Goal: Task Accomplishment & Management: Use online tool/utility

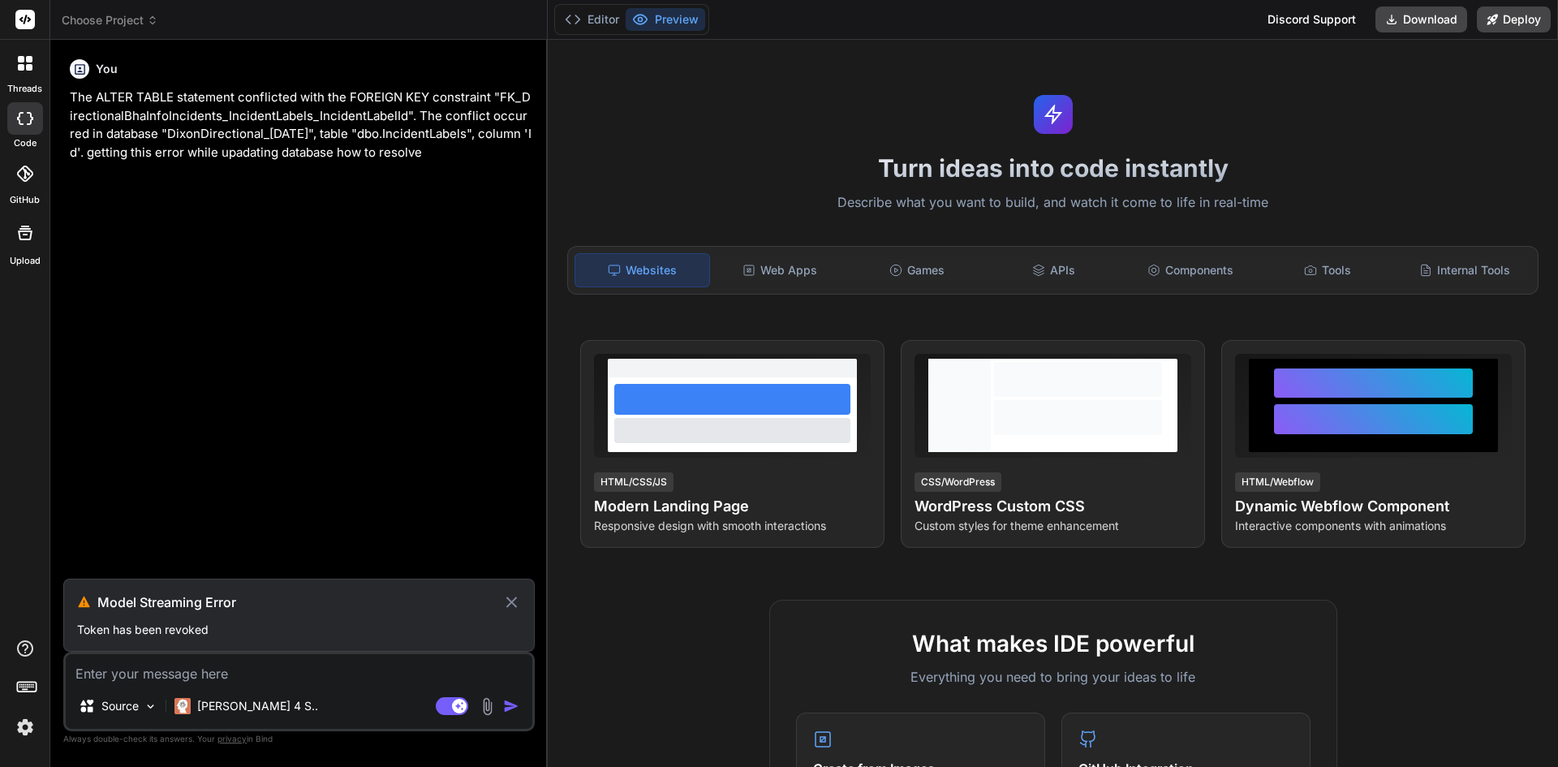
scroll to position [15, 0]
drag, startPoint x: 516, startPoint y: 605, endPoint x: 493, endPoint y: 589, distance: 27.9
click at [508, 600] on icon at bounding box center [511, 601] width 19 height 19
type textarea "x"
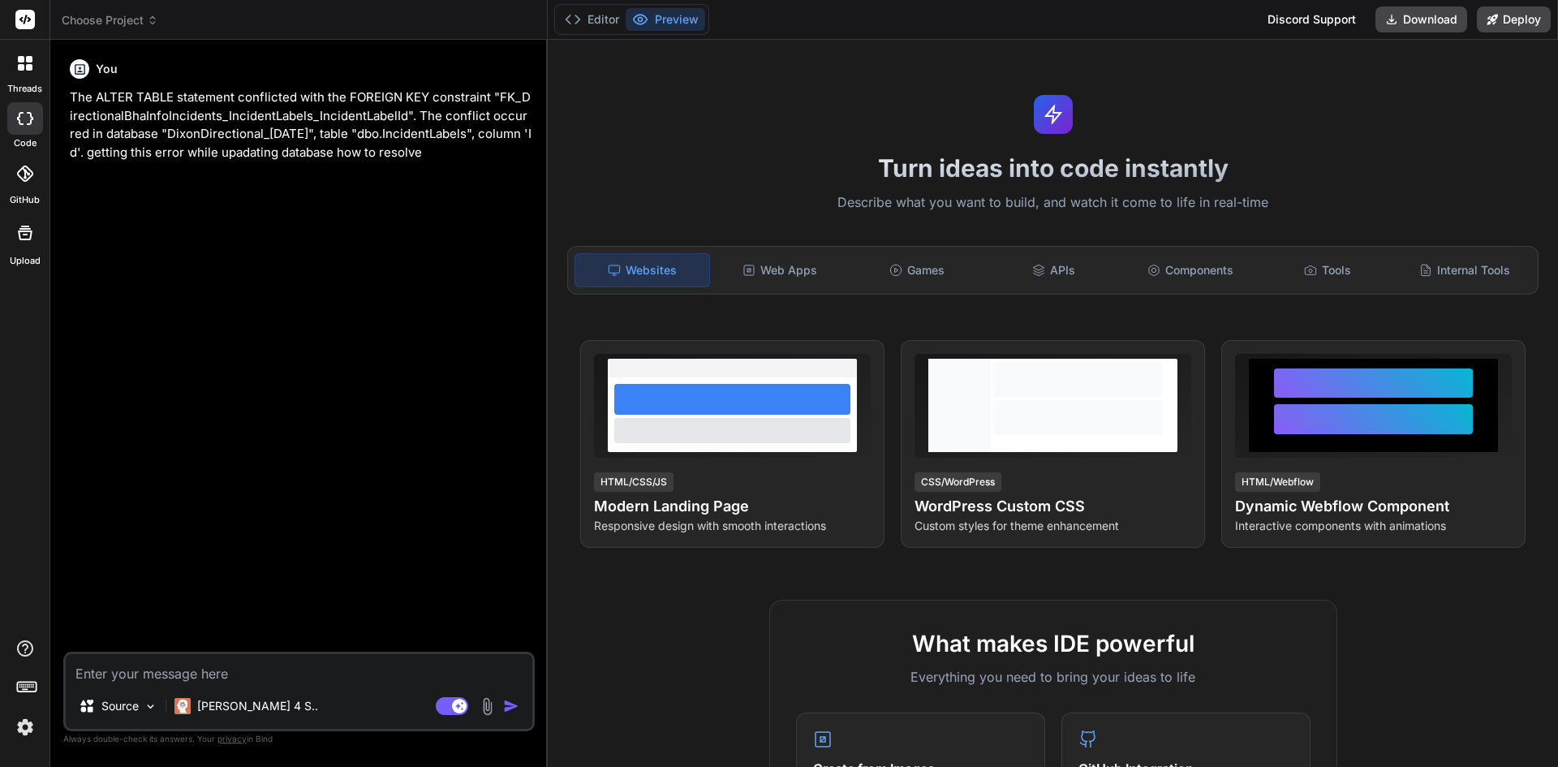
click at [125, 674] on textarea at bounding box center [299, 668] width 467 height 29
paste textarea "protected override void Up(MigrationBuilder migrationBuilder) { migrationBuilde…"
type textarea "protected override void Up(MigrationBuilder migrationBuilder) { migrationBuilde…"
type textarea "x"
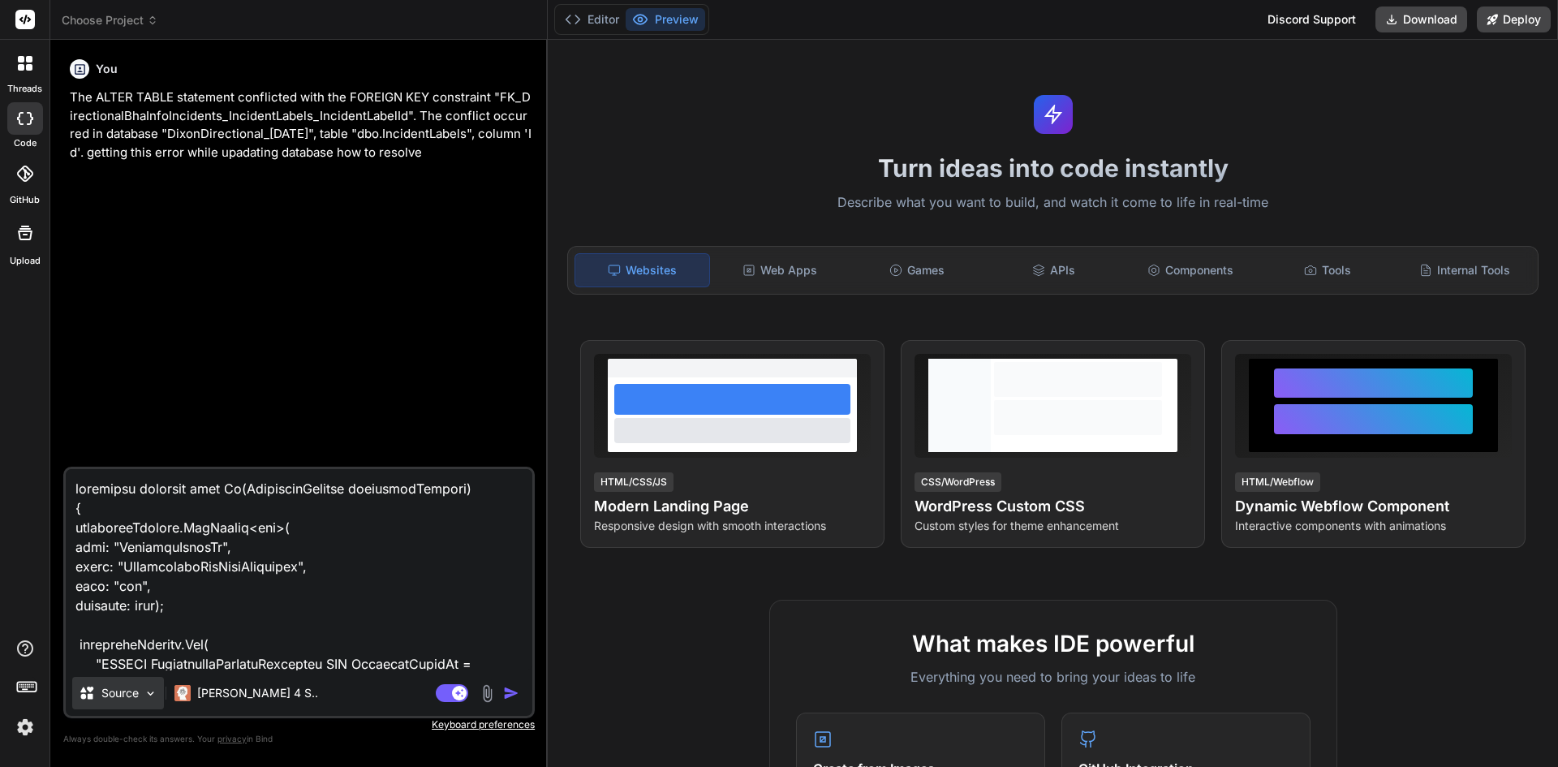
scroll to position [1034, 0]
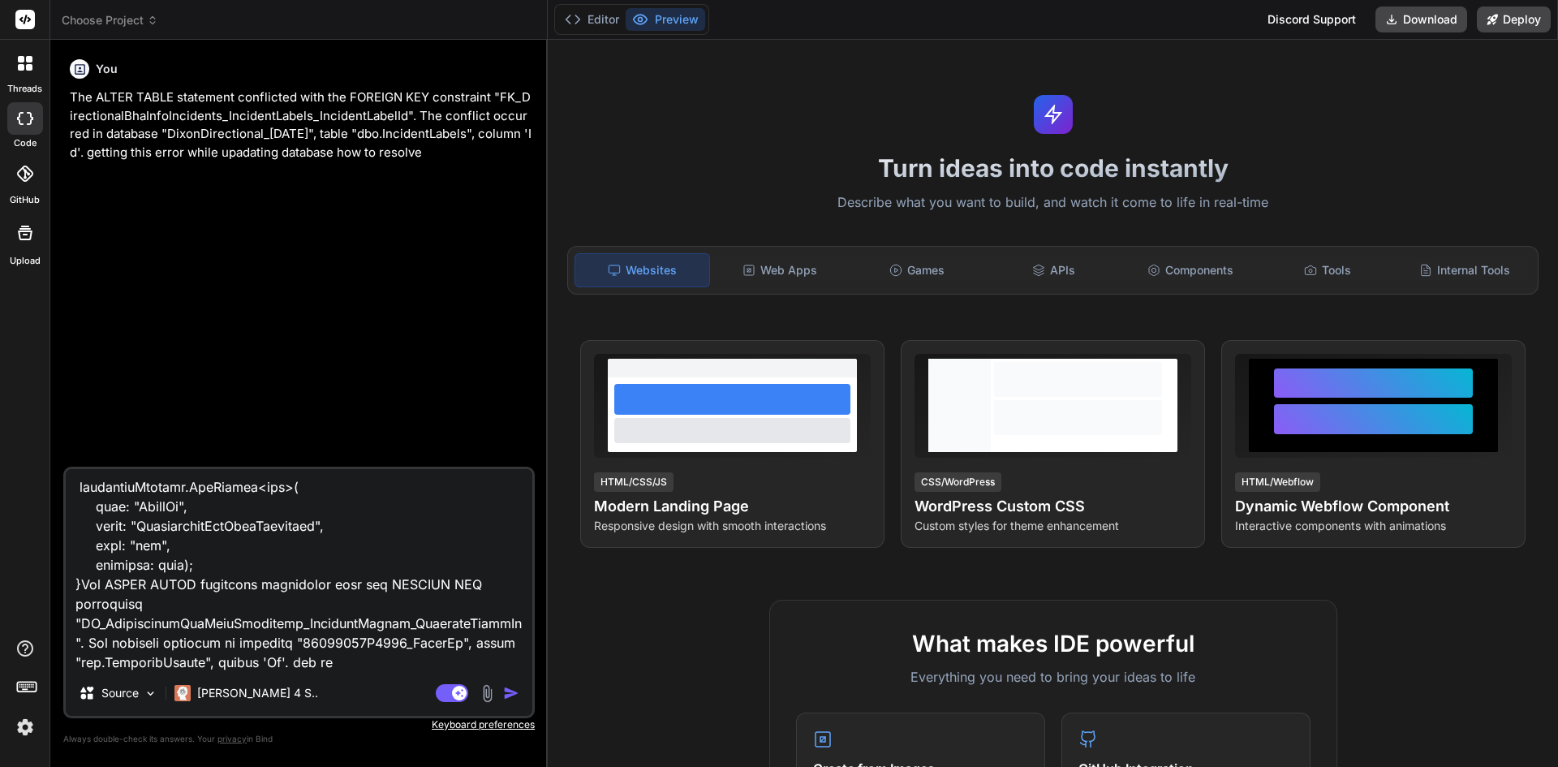
type textarea "protected override void Up(MigrationBuilder migrationBuilder) { migrationBuilde…"
click at [500, 695] on div "Agent Mode. When this toggle is activated, AI automatically makes decisions, re…" at bounding box center [478, 692] width 93 height 19
click at [509, 691] on img "button" at bounding box center [511, 693] width 16 height 16
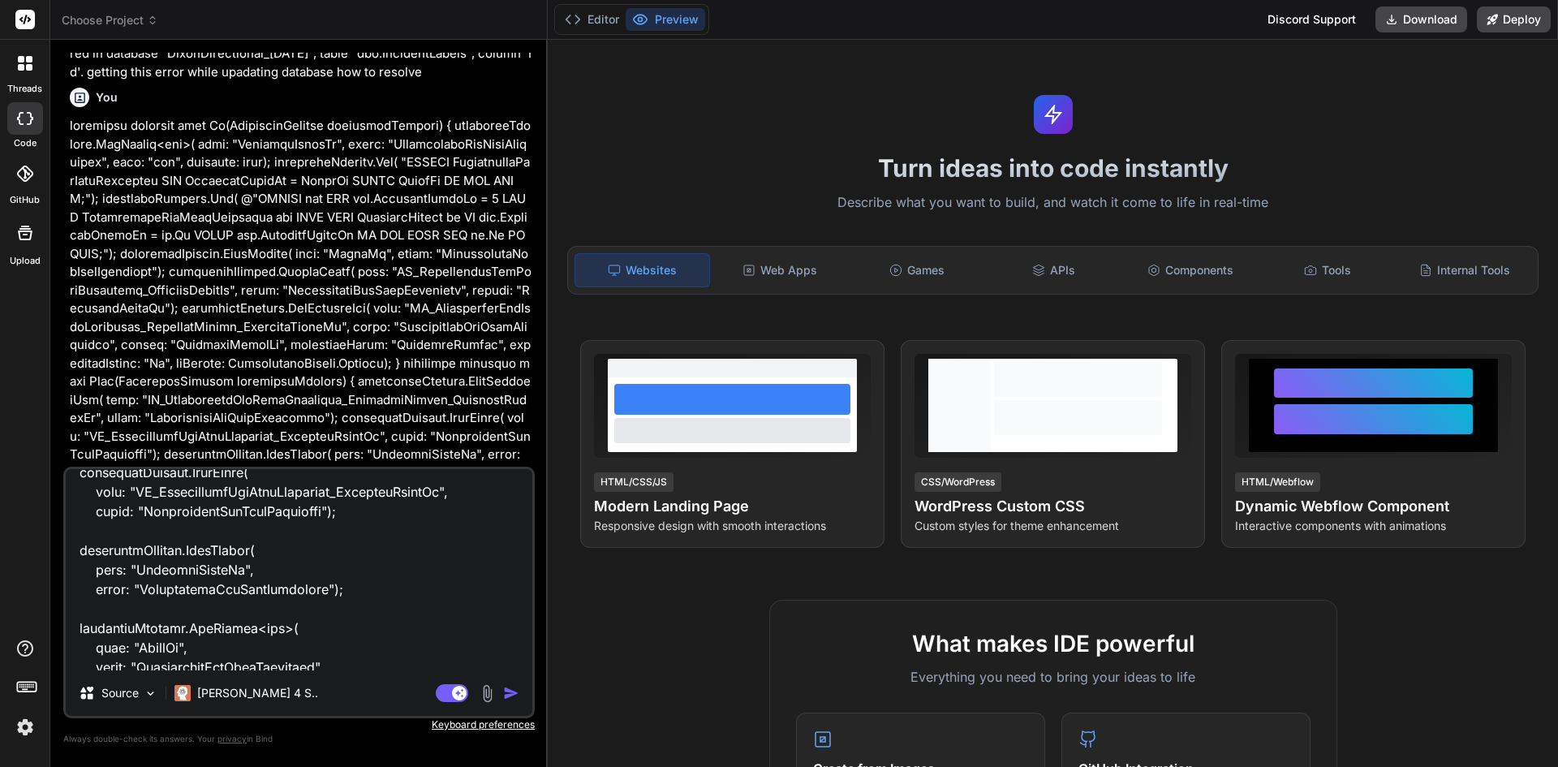
scroll to position [1035, 0]
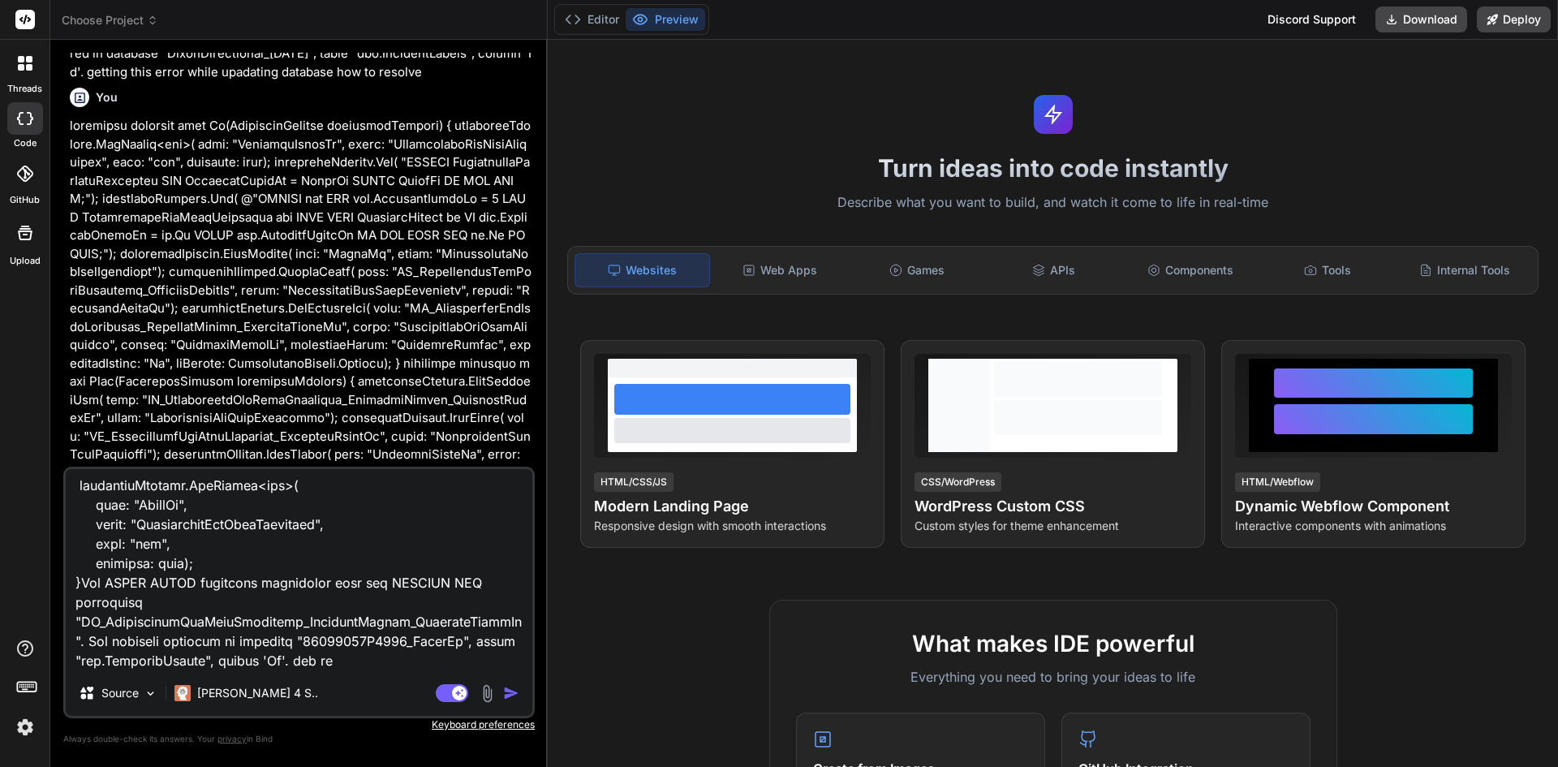
click at [338, 662] on textarea at bounding box center [299, 569] width 467 height 201
type textarea "x"
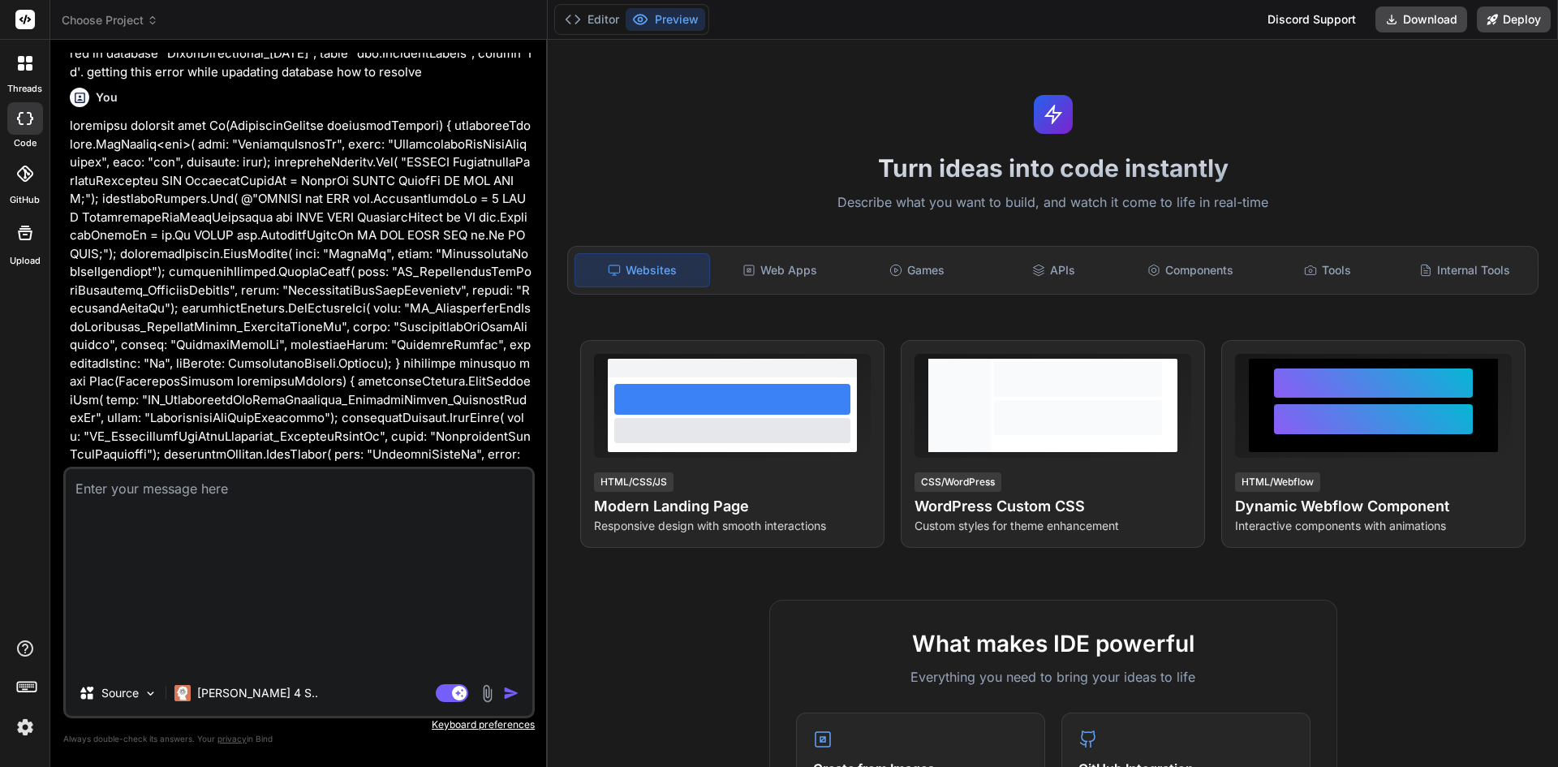
scroll to position [650, 0]
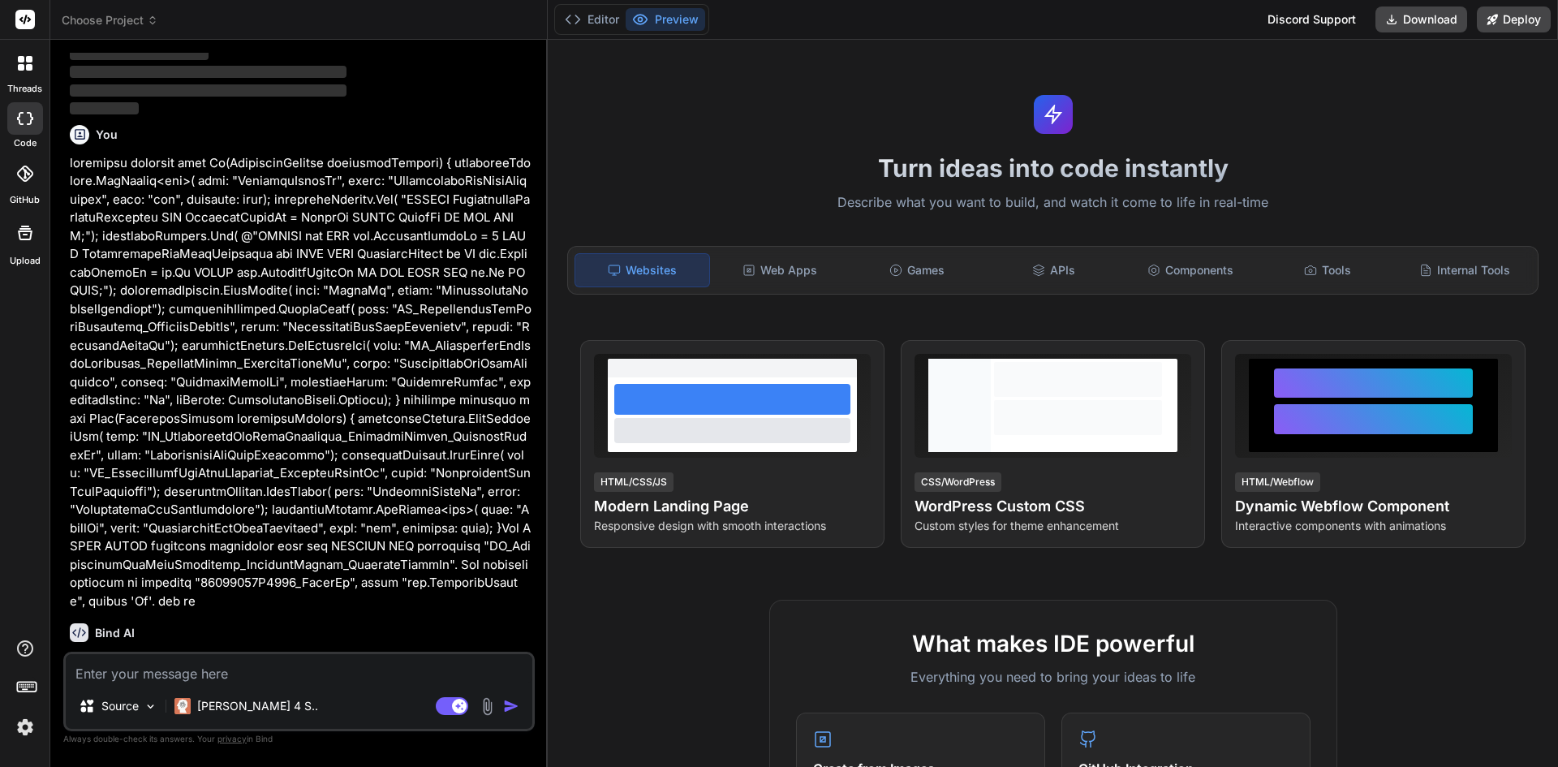
type textarea "x"
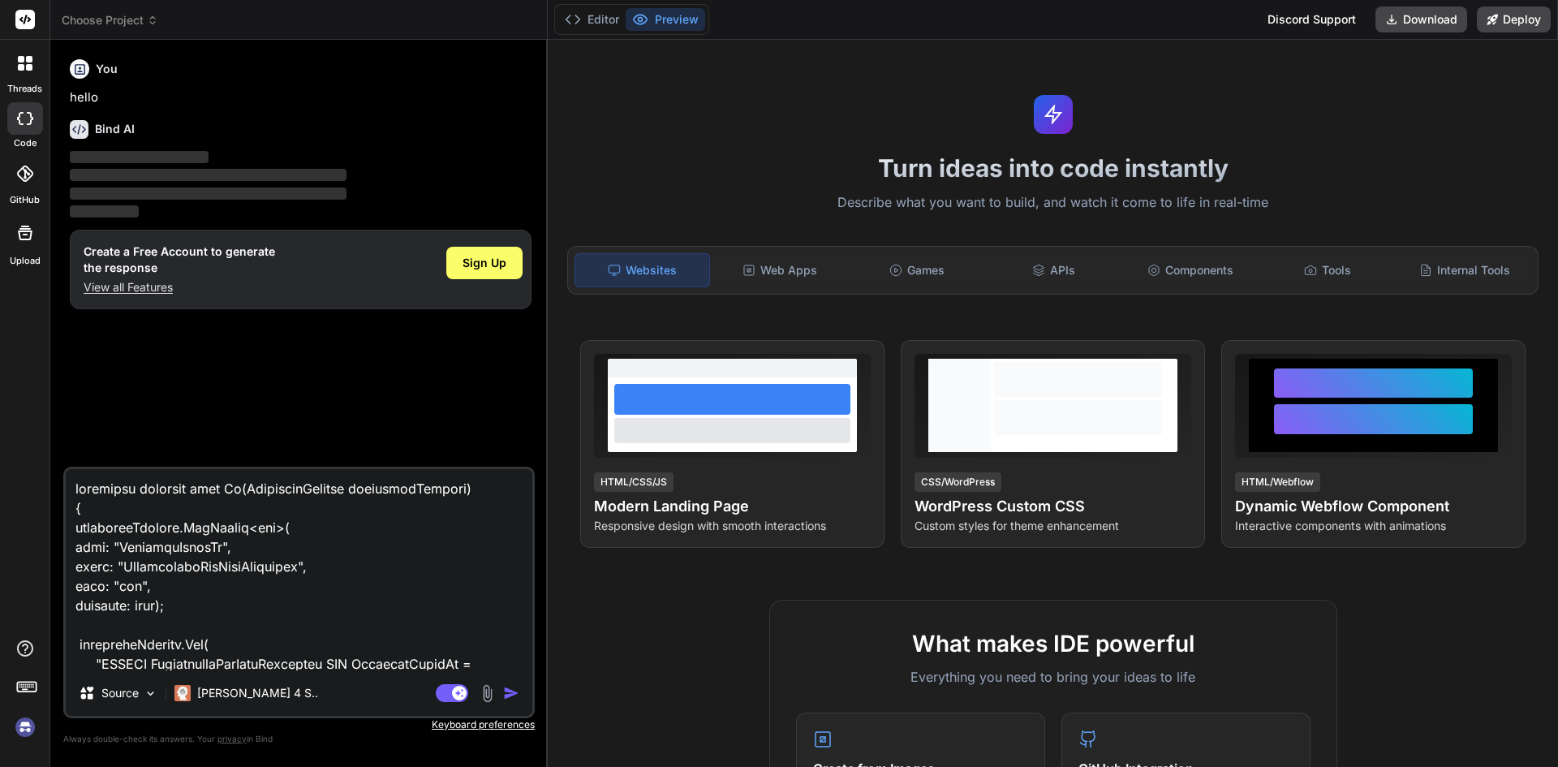
click at [508, 690] on img "button" at bounding box center [511, 693] width 16 height 16
type textarea "x"
click at [463, 267] on span "Sign Up" at bounding box center [484, 263] width 44 height 16
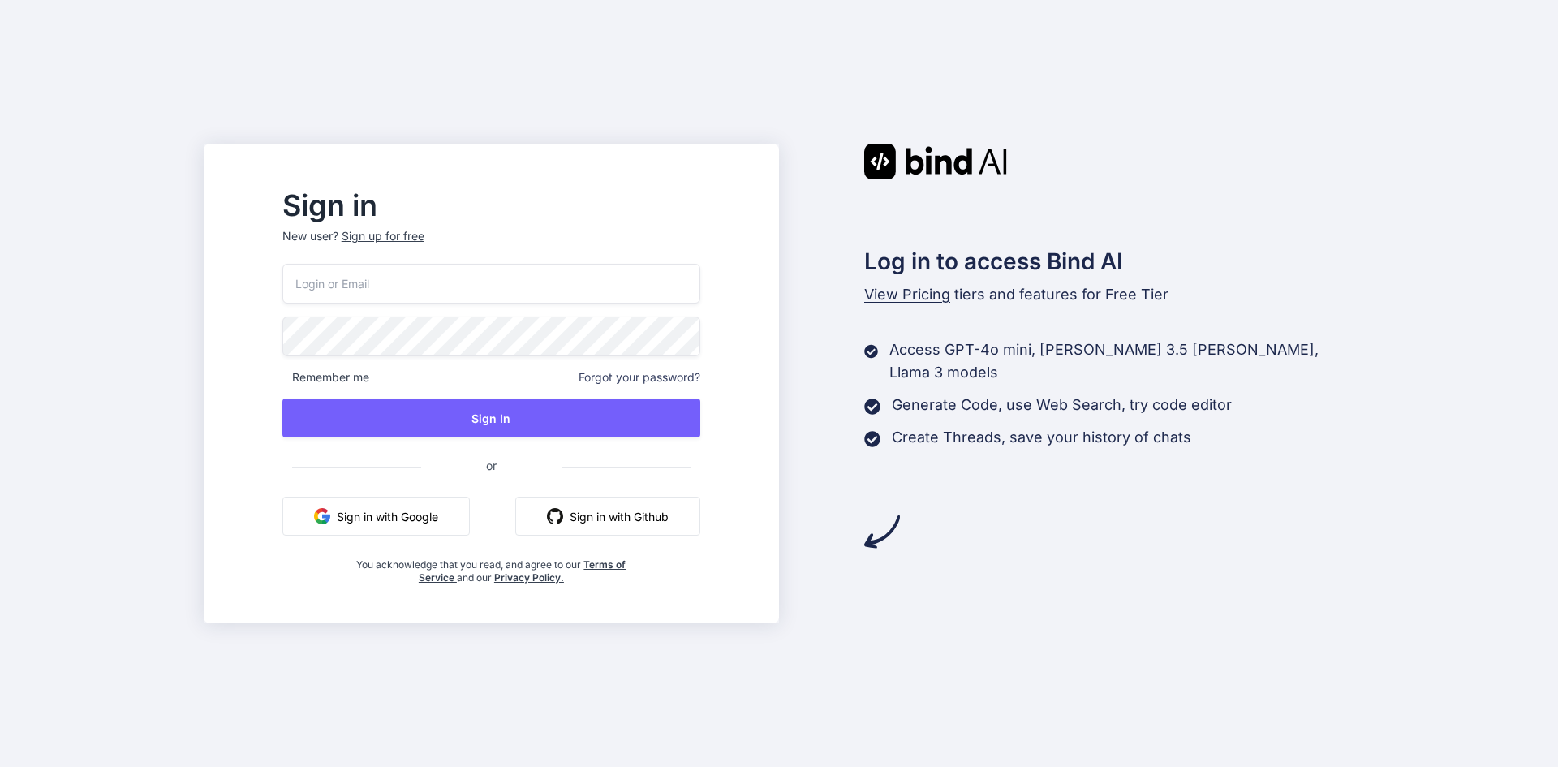
click at [415, 283] on input "email" at bounding box center [491, 284] width 418 height 40
type input "[EMAIL_ADDRESS][DOMAIN_NAME]"
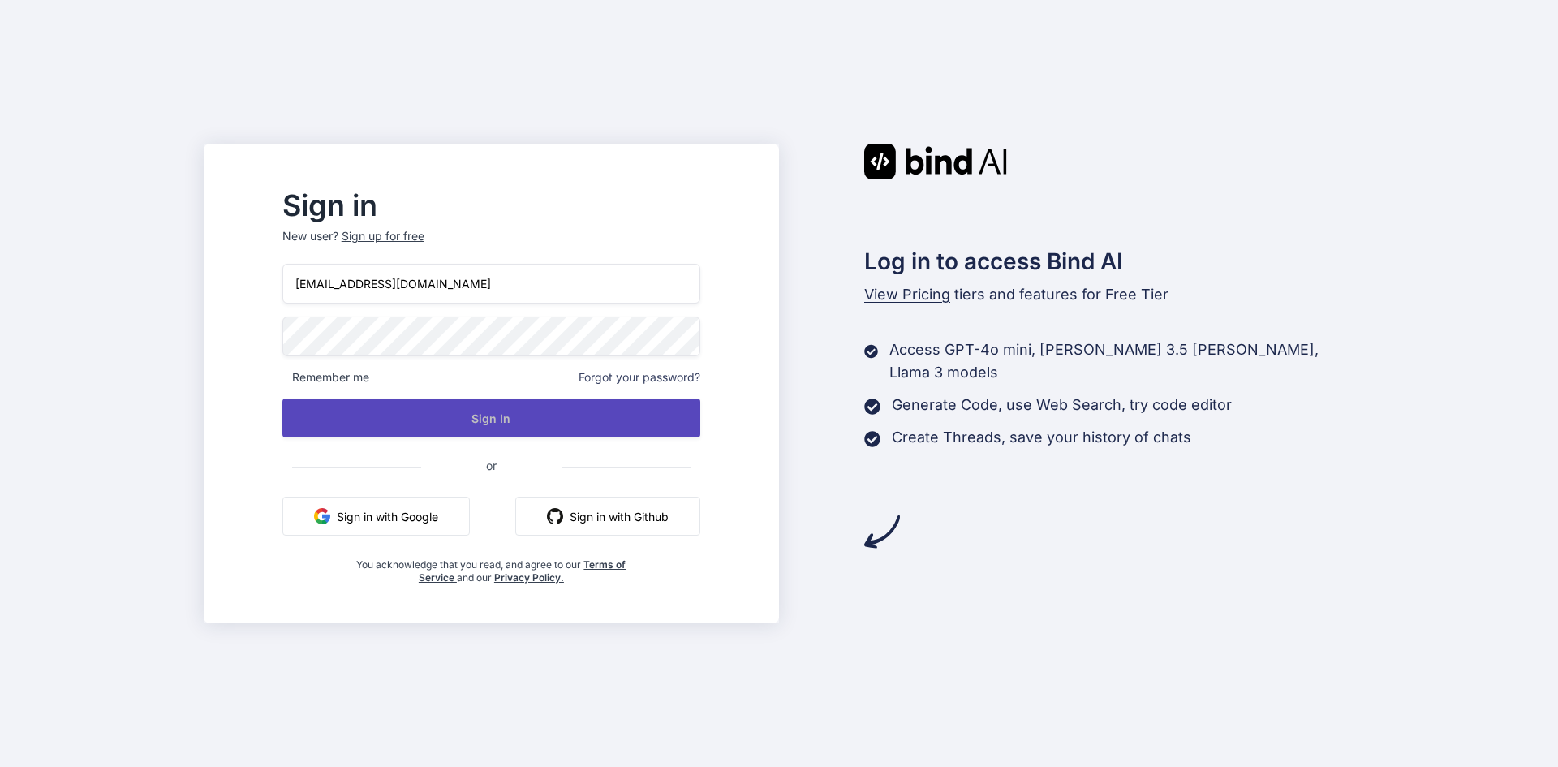
click at [573, 420] on button "Sign In" at bounding box center [491, 417] width 418 height 39
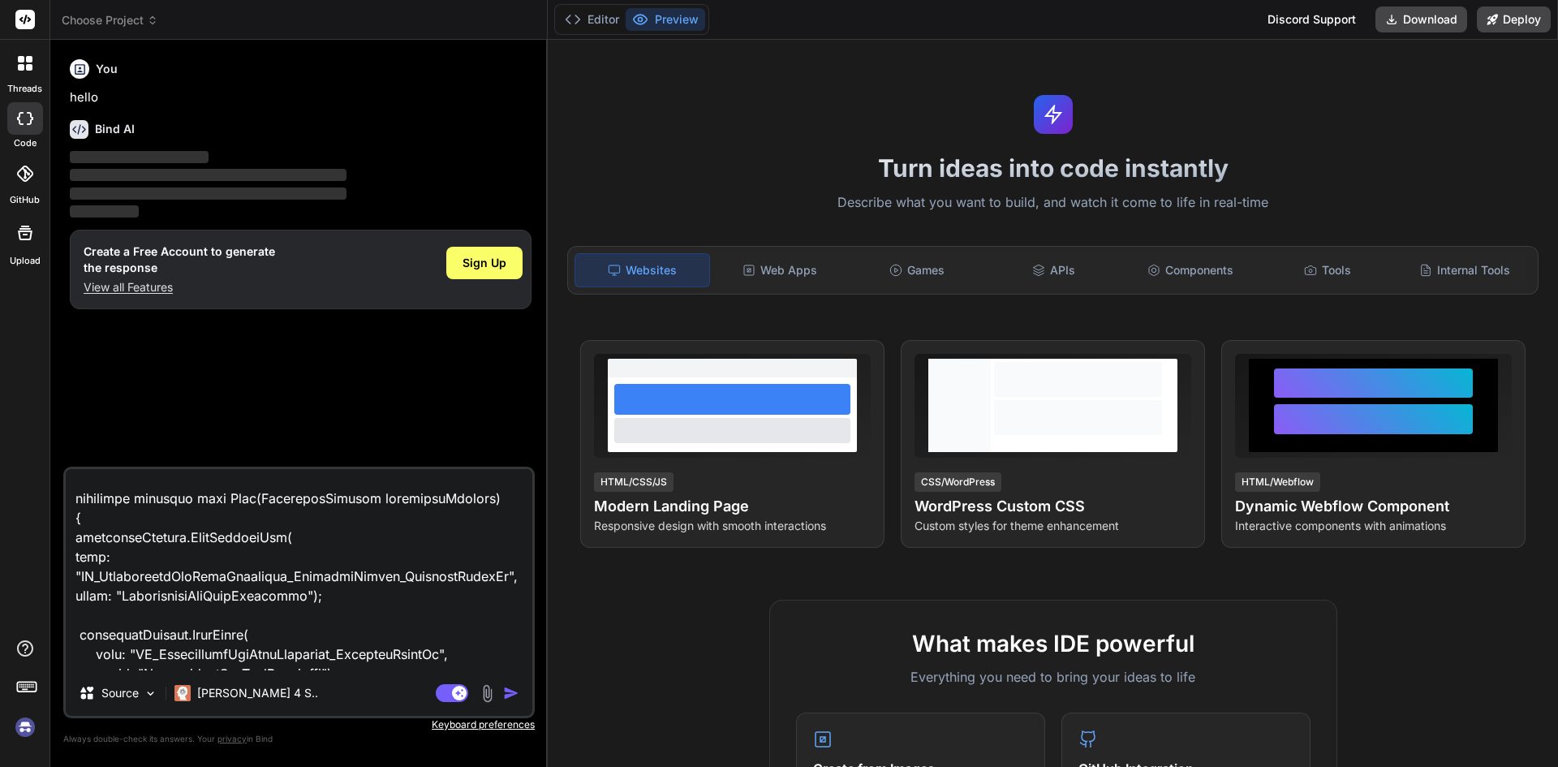
scroll to position [1035, 0]
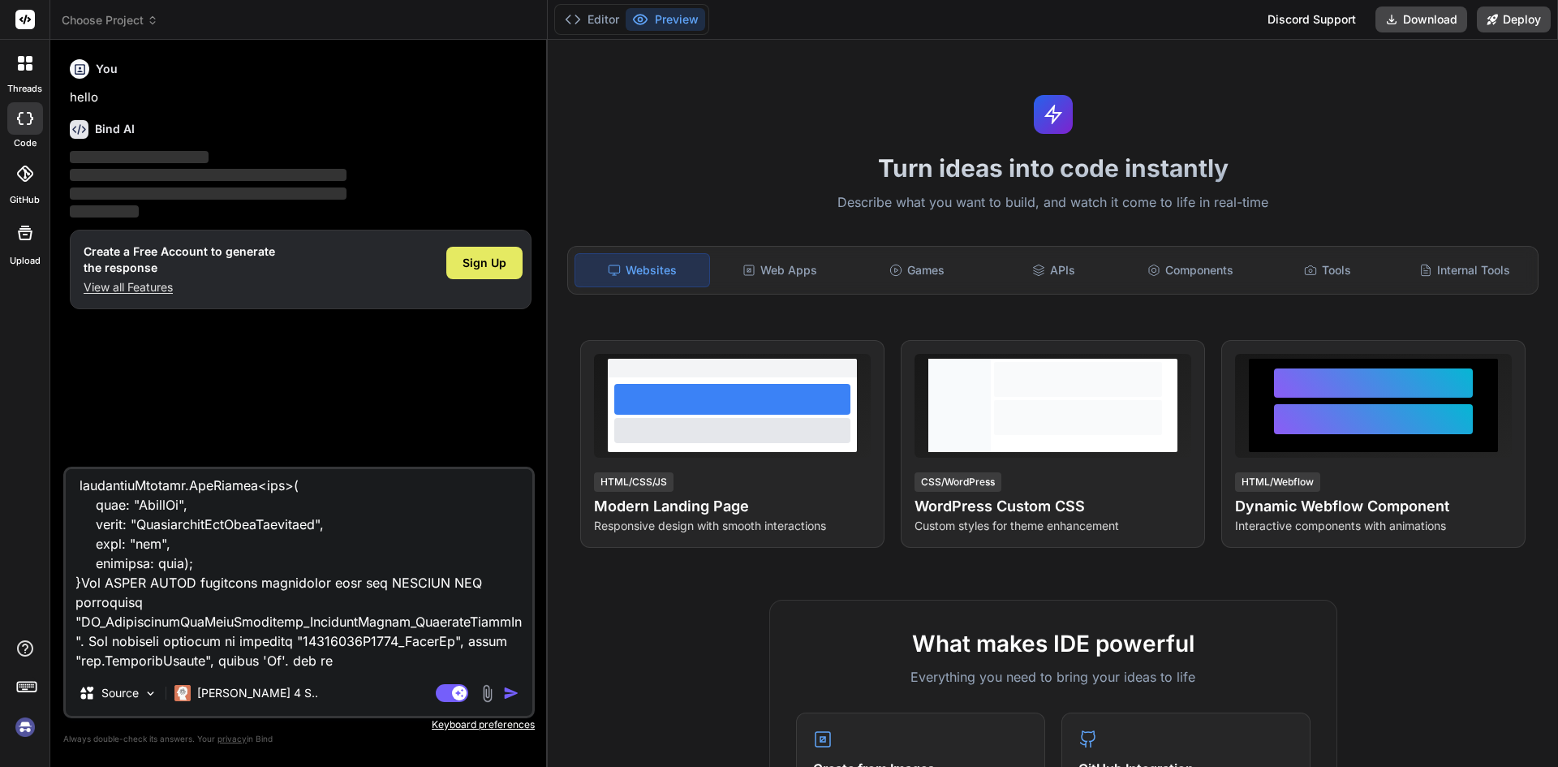
click at [505, 263] on span "Sign Up" at bounding box center [484, 263] width 44 height 16
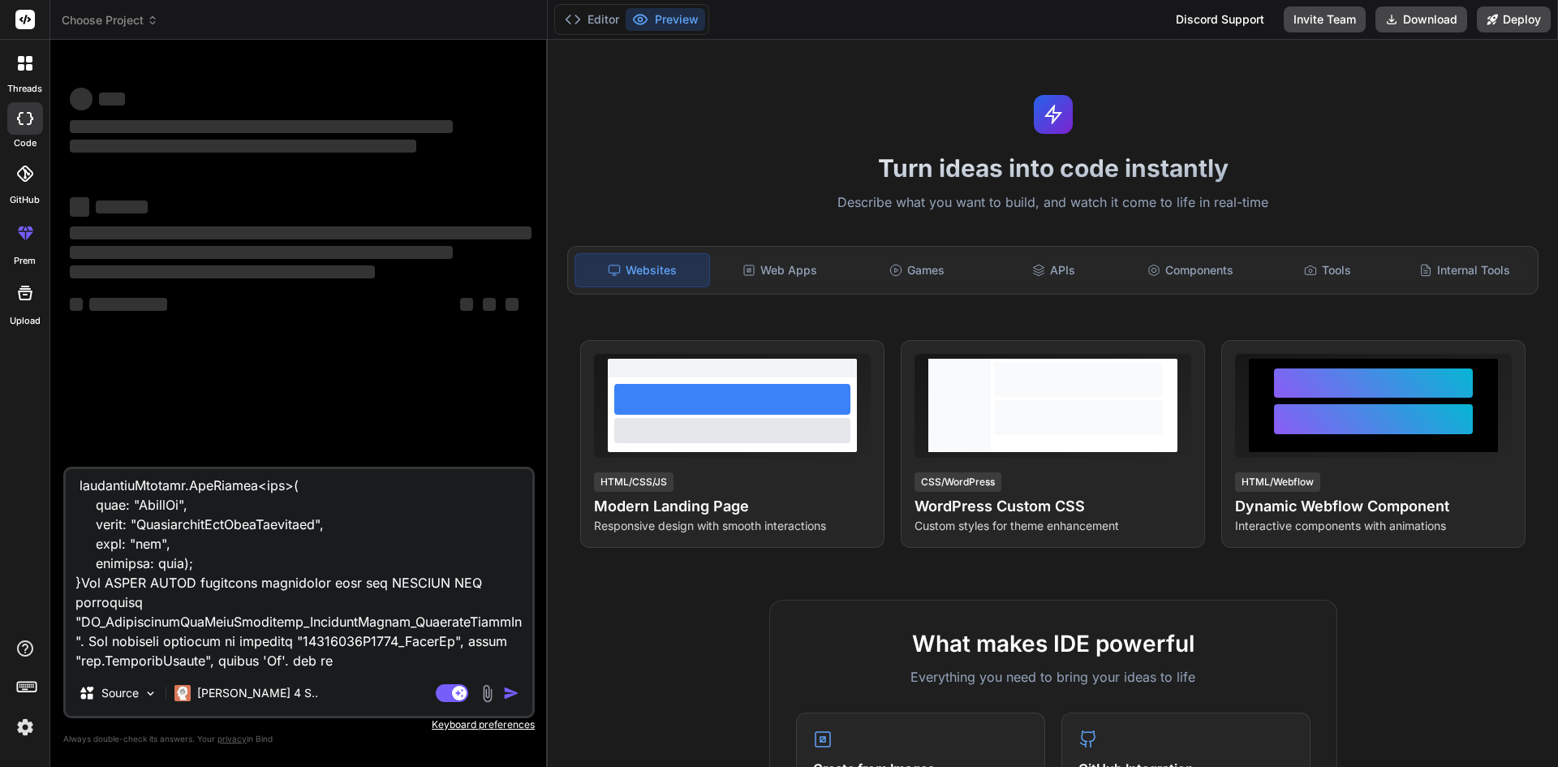
click at [504, 690] on img "button" at bounding box center [511, 693] width 16 height 16
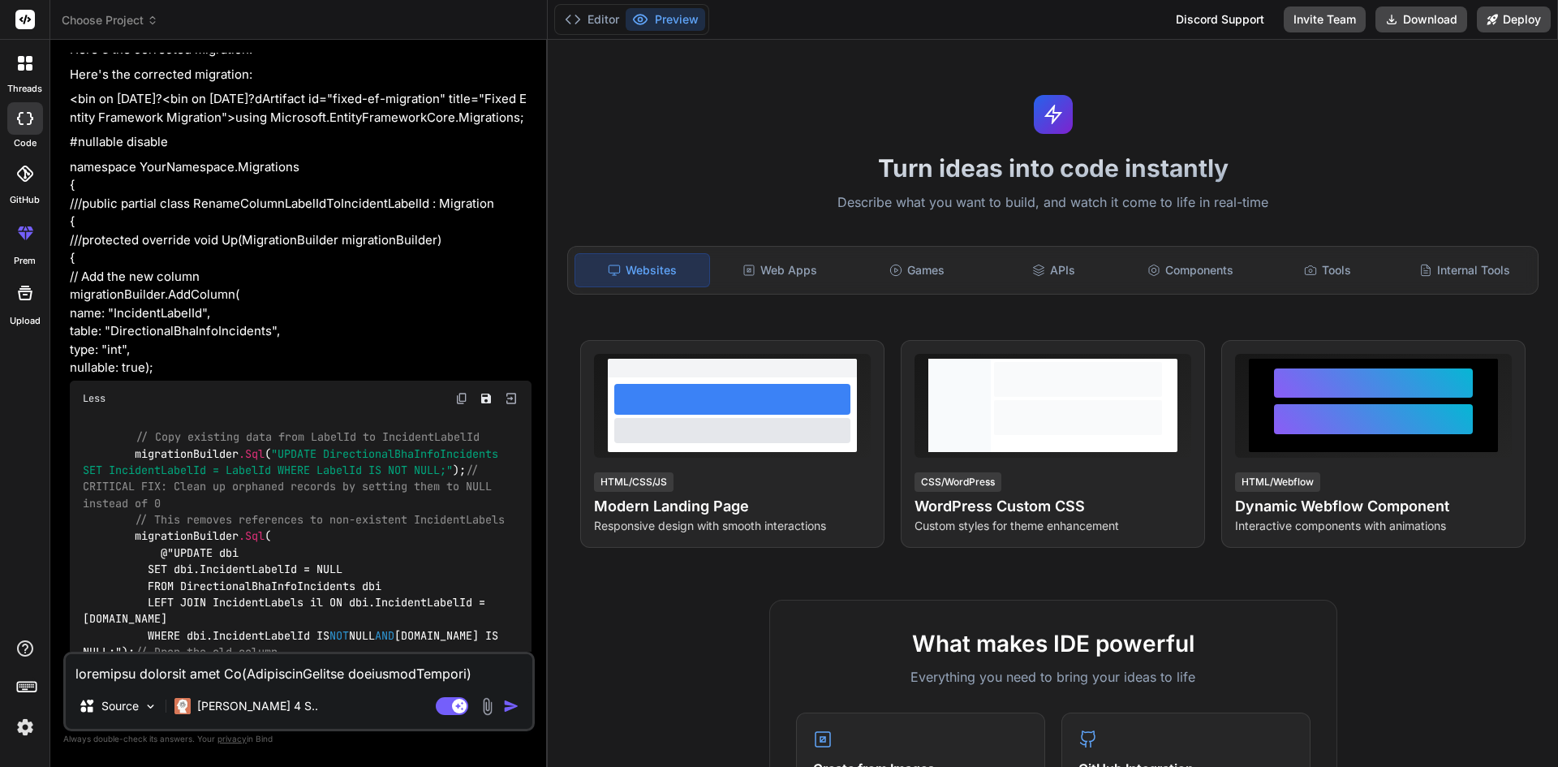
scroll to position [1600, 0]
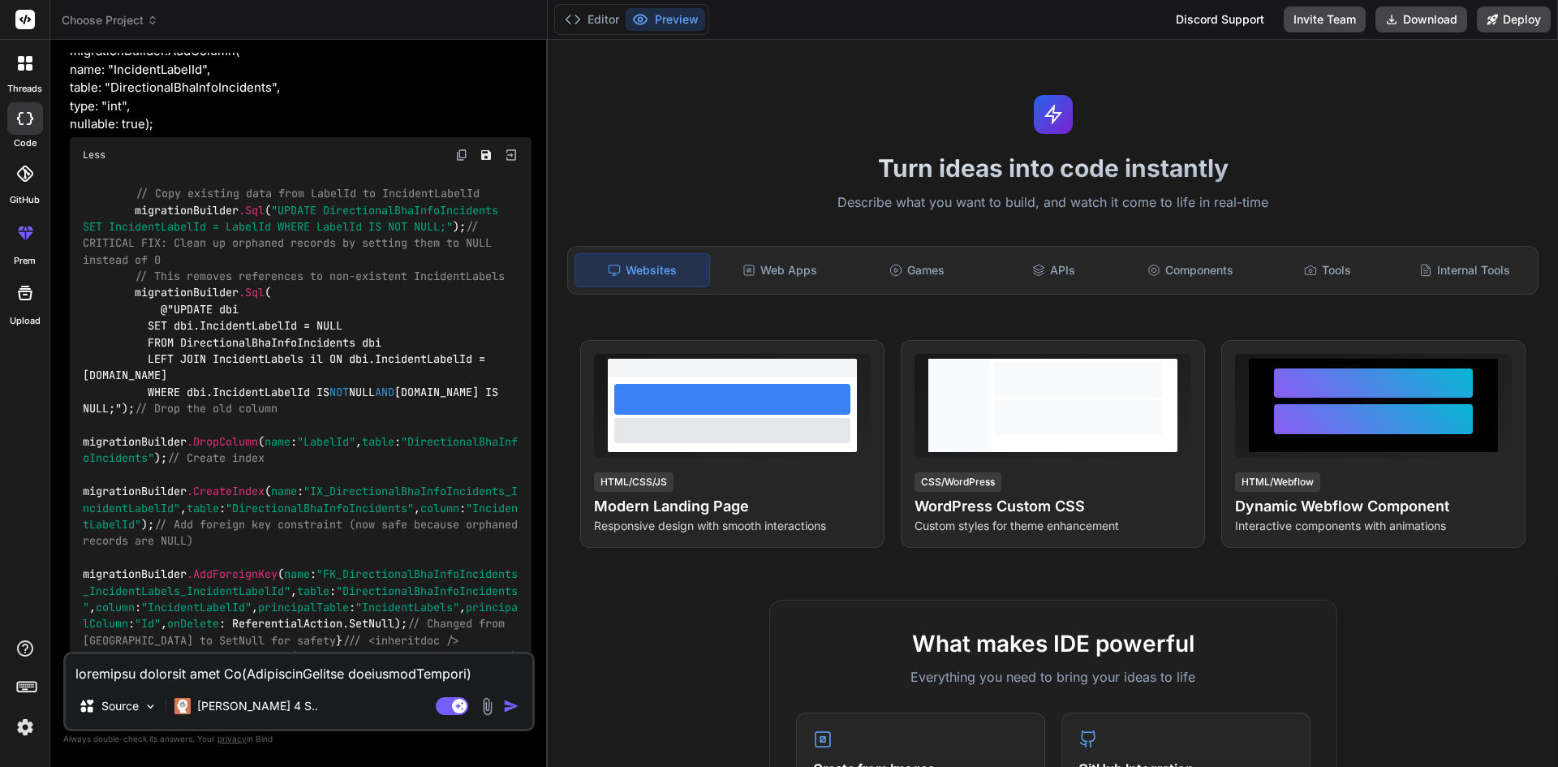
type textarea "x"
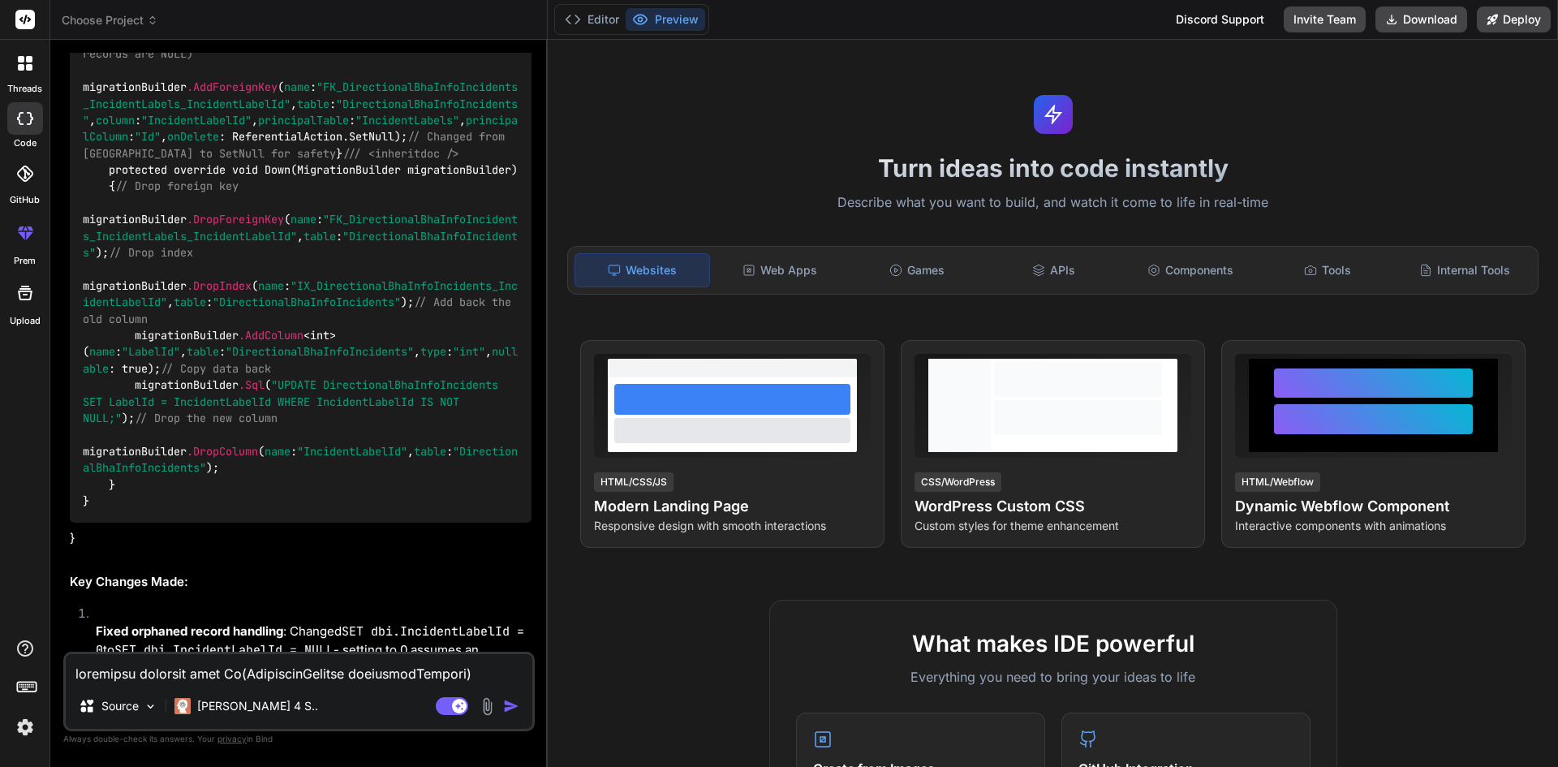
scroll to position [1681, 0]
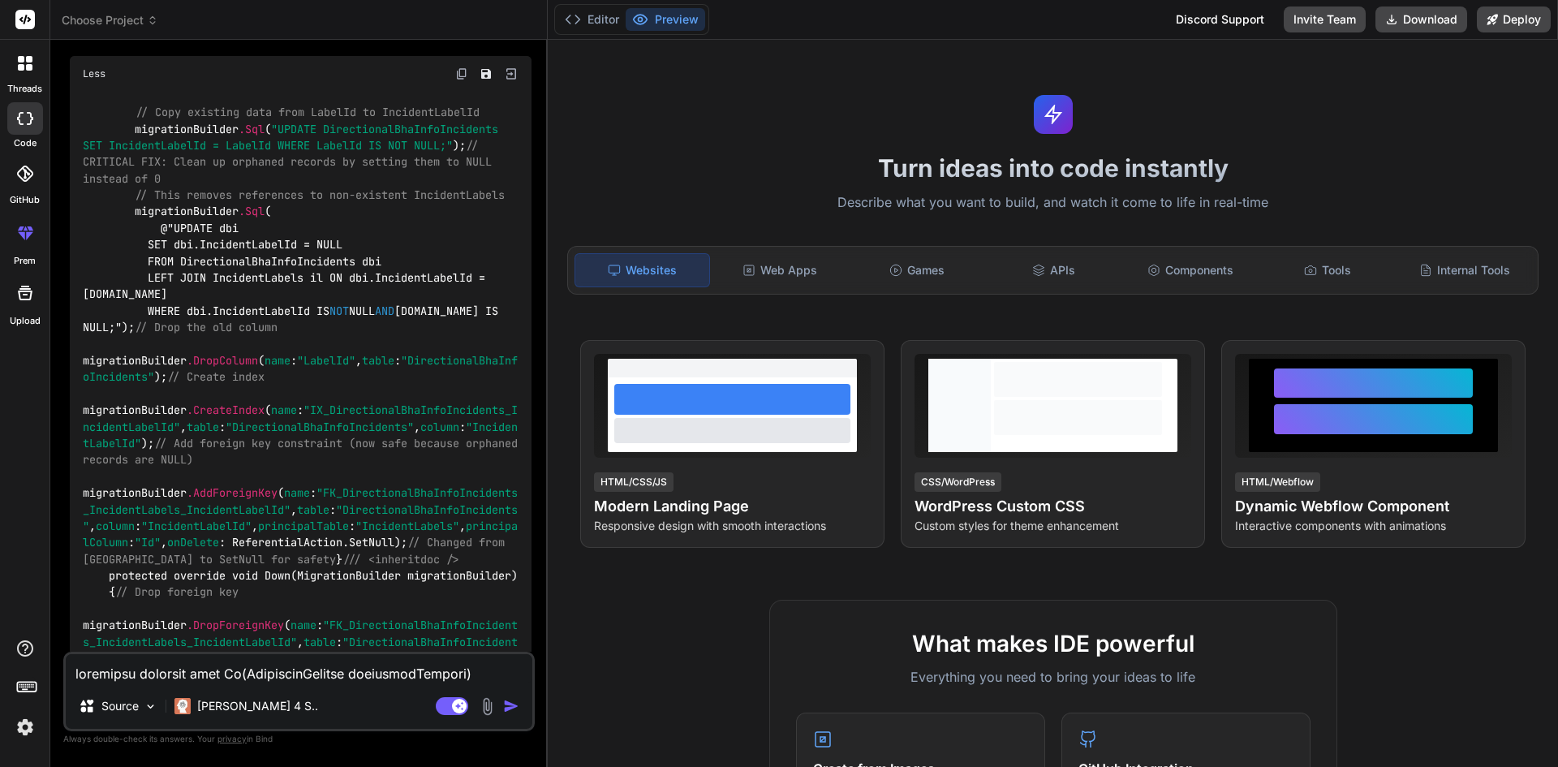
click at [332, 299] on code "// Copy existing data from LabelId to IncidentLabelId migrationBuilder .Sql ( "…" at bounding box center [303, 509] width 441 height 811
click at [333, 298] on code "// Copy existing data from LabelId to IncidentLabelId migrationBuilder .Sql ( "…" at bounding box center [303, 509] width 441 height 811
copy code "NULL"
click at [428, 330] on code "// Copy existing data from LabelId to IncidentLabelId migrationBuilder .Sql ( "…" at bounding box center [303, 509] width 441 height 811
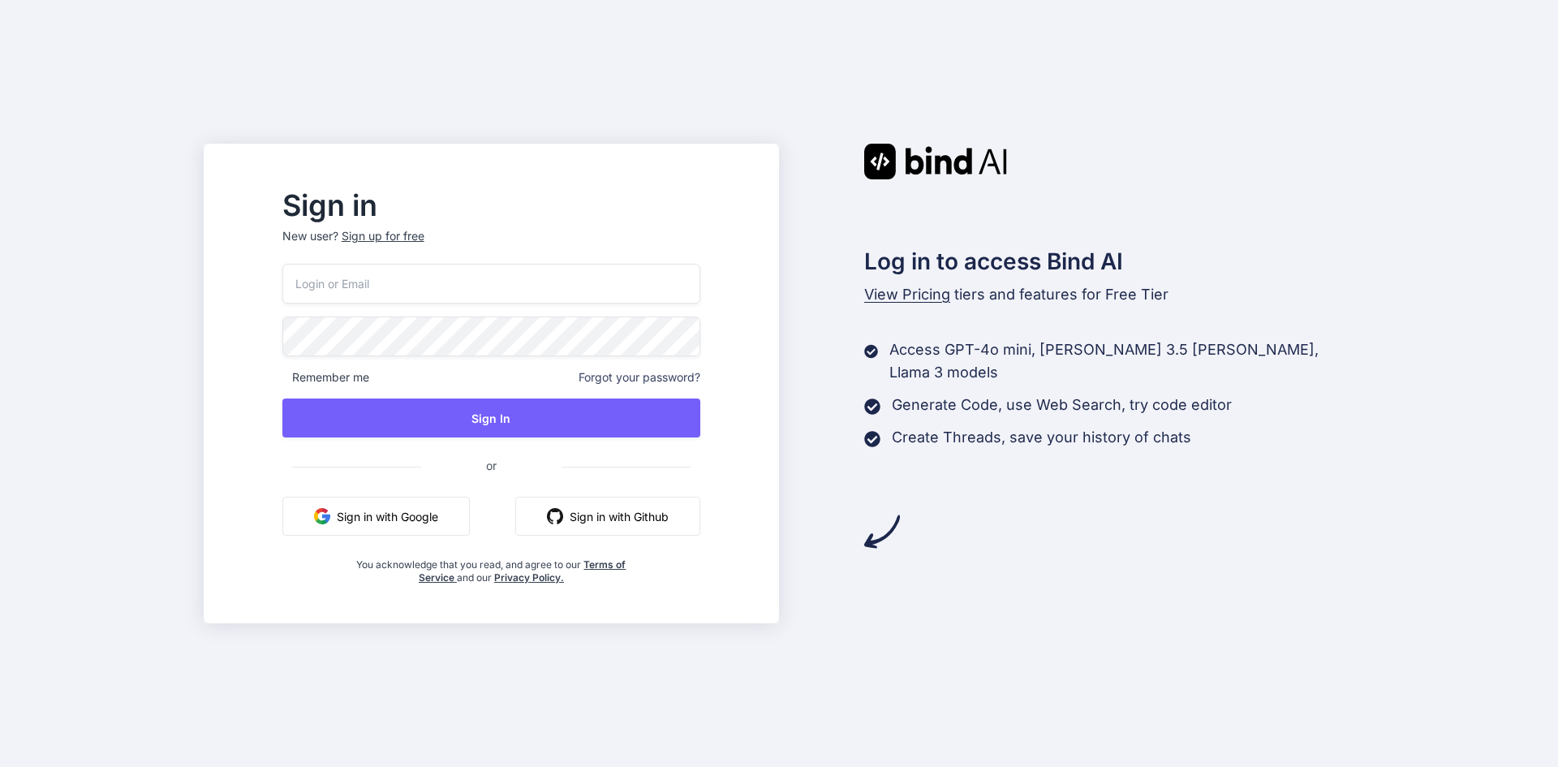
click at [477, 282] on input "email" at bounding box center [491, 284] width 418 height 40
type input "[EMAIL_ADDRESS][DOMAIN_NAME]"
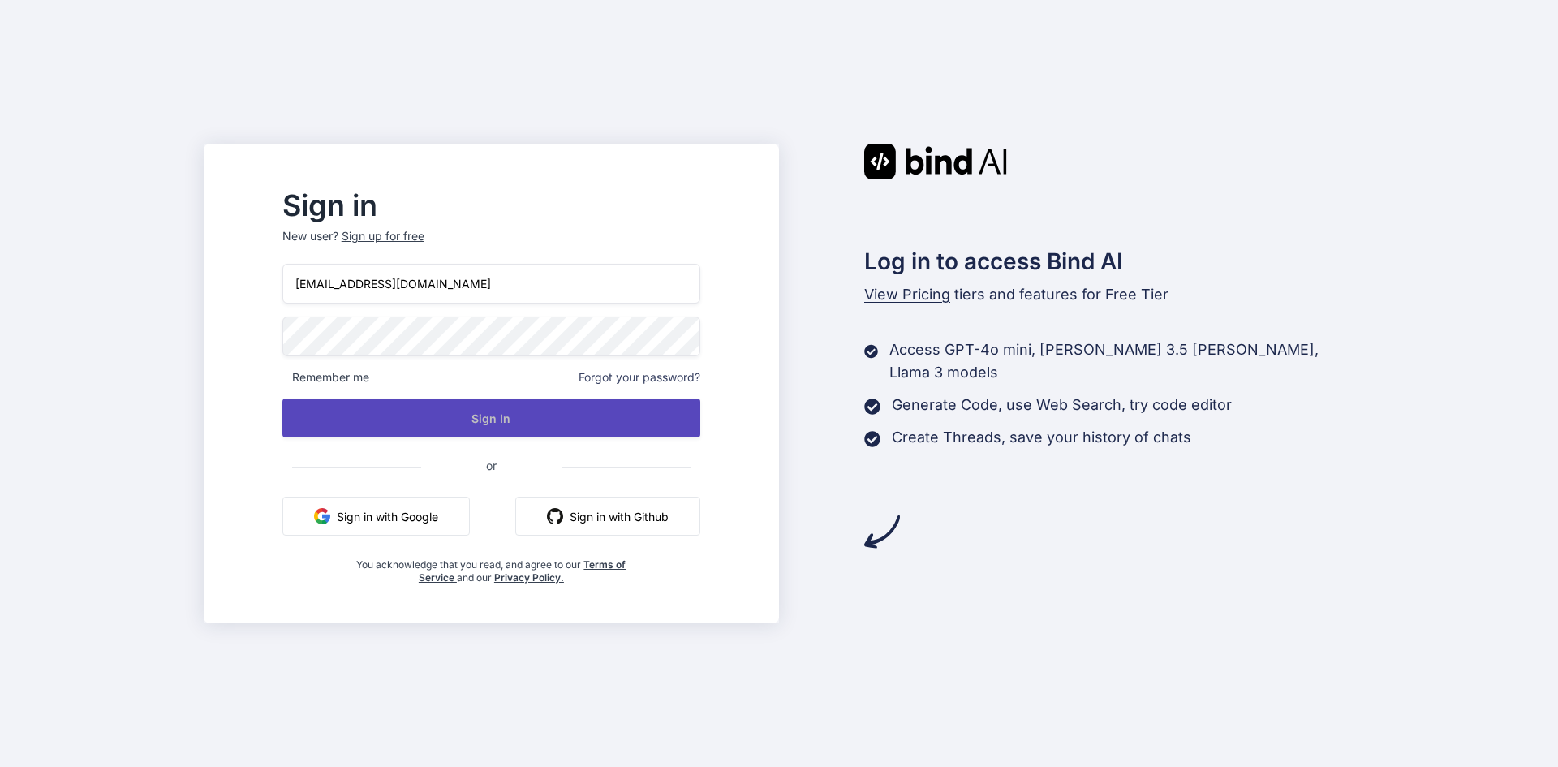
click at [567, 415] on button "Sign In" at bounding box center [491, 417] width 418 height 39
